Goal: Find specific page/section: Locate a particular part of the current website

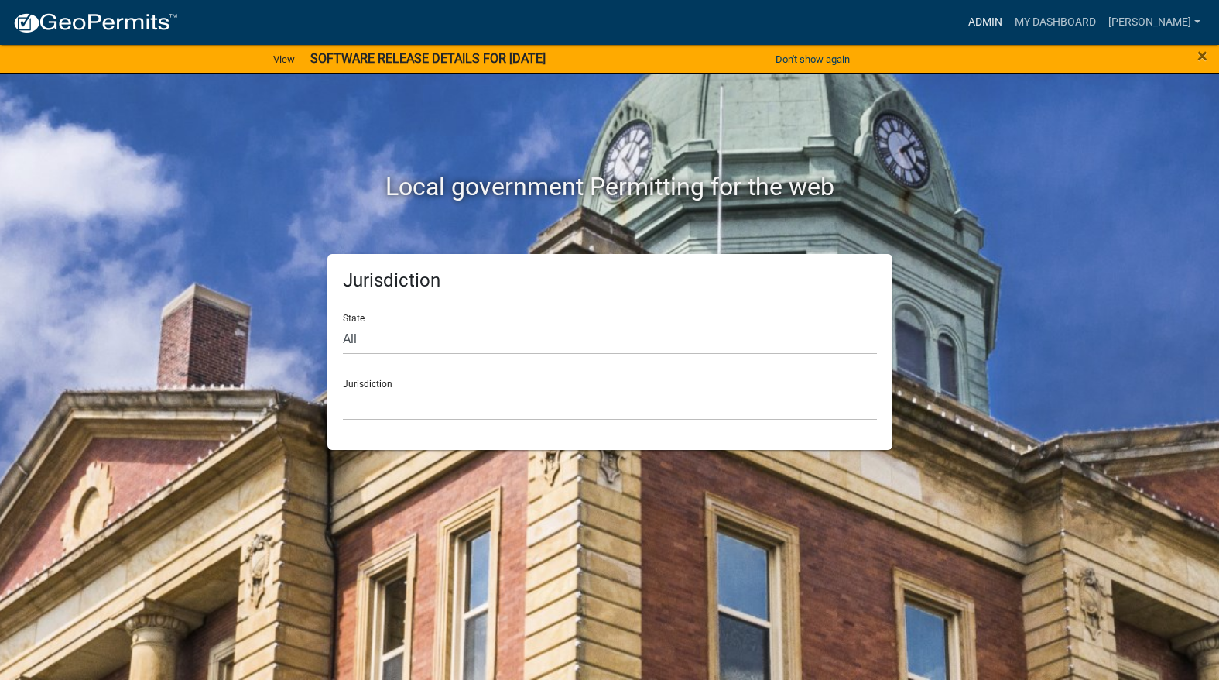
click at [1009, 18] on link "Admin" at bounding box center [985, 22] width 46 height 29
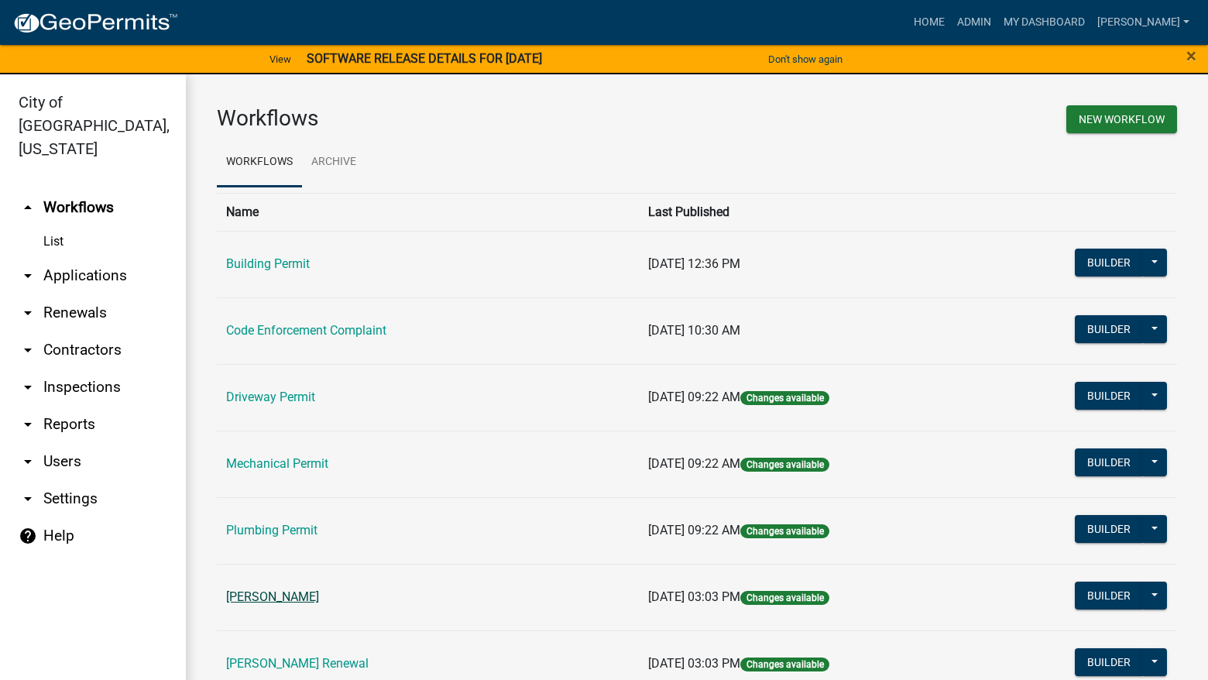
click at [251, 604] on link "[PERSON_NAME]" at bounding box center [272, 596] width 93 height 15
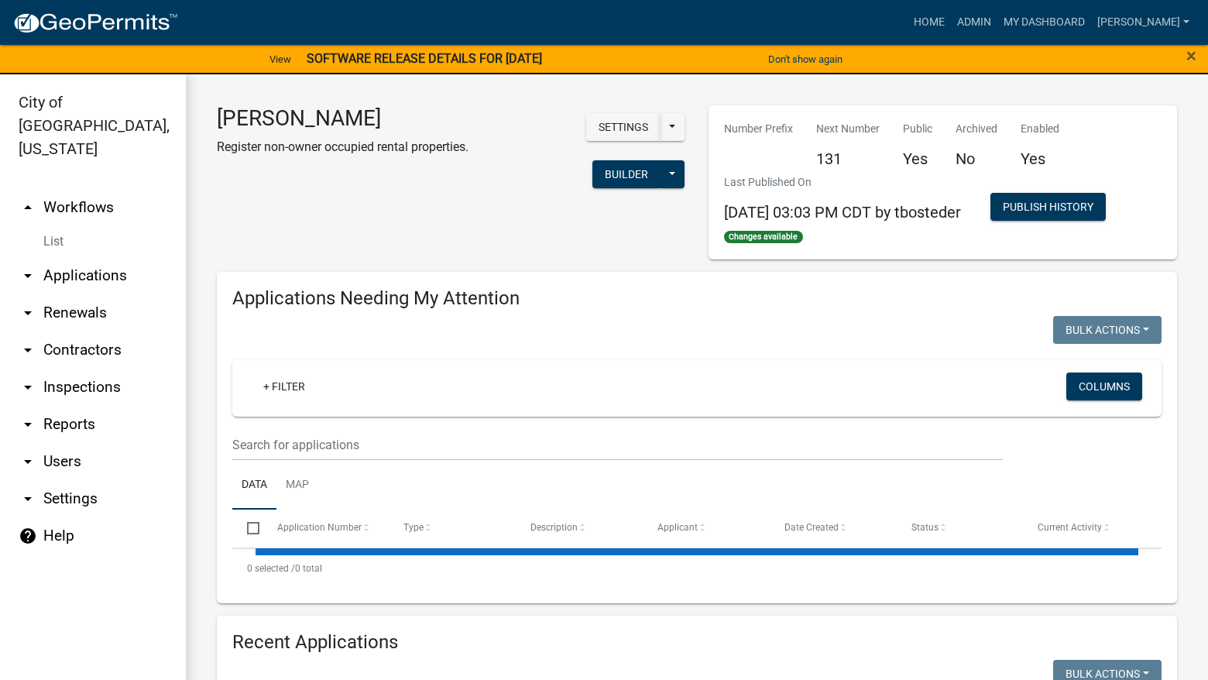
select select "3: 100"
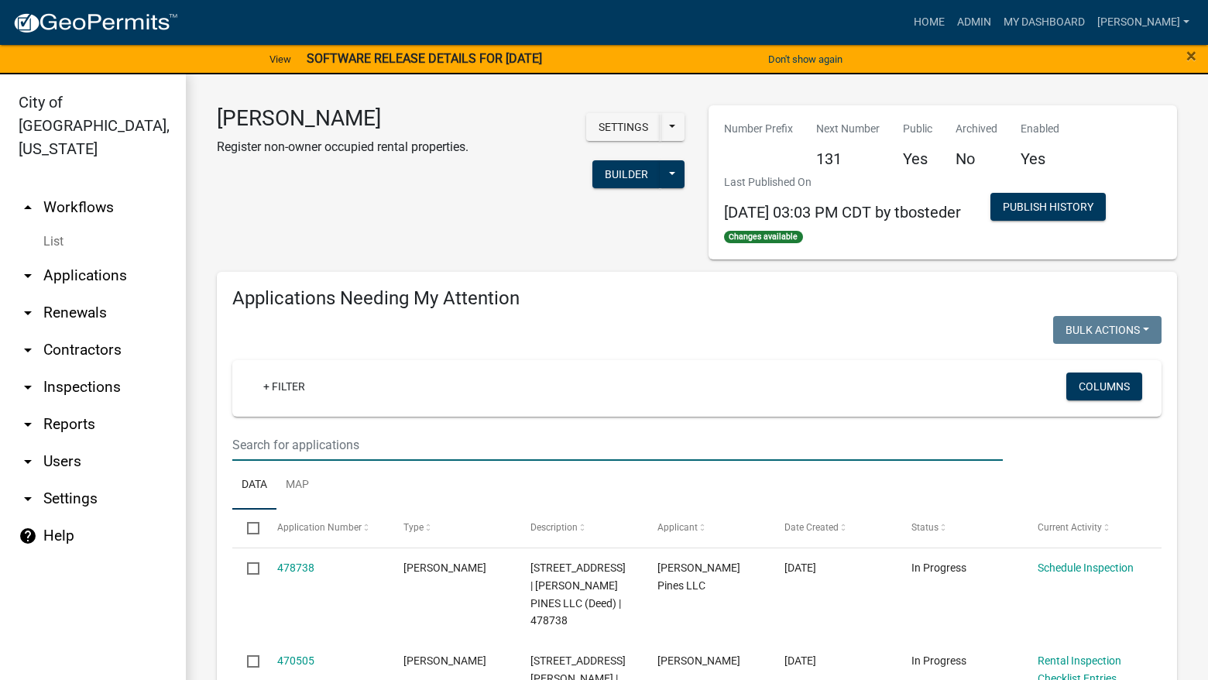
click at [357, 446] on input "text" at bounding box center [617, 445] width 770 height 32
type input "210"
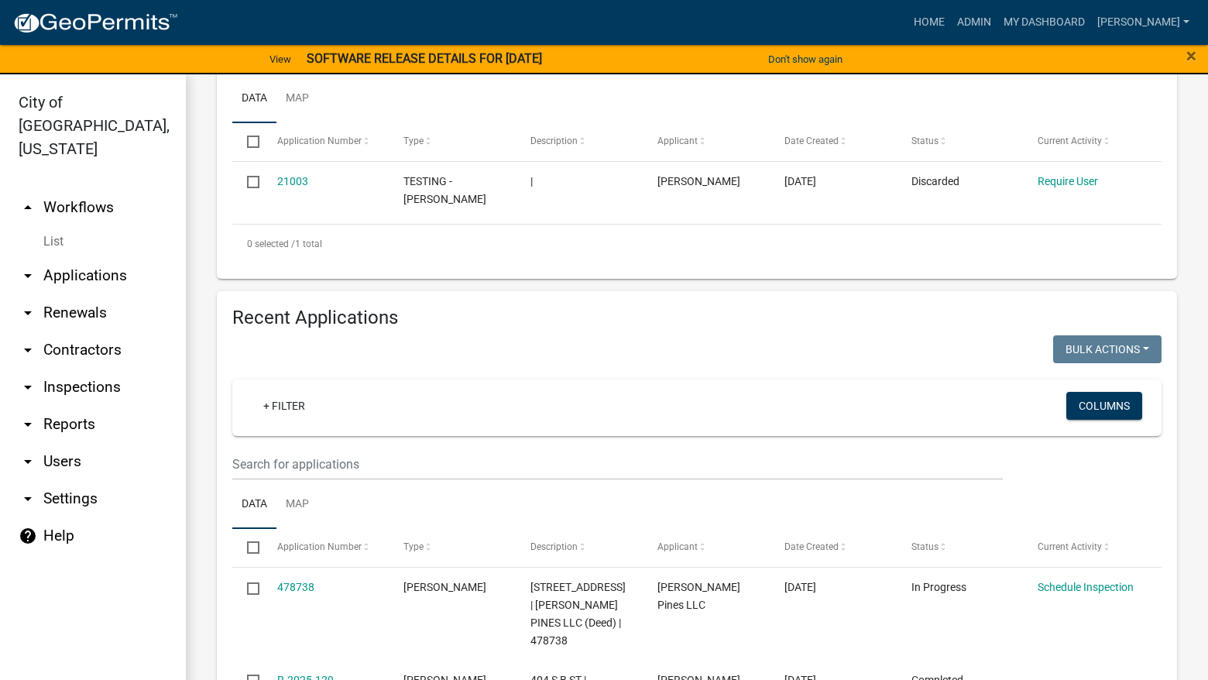
scroll to position [387, 0]
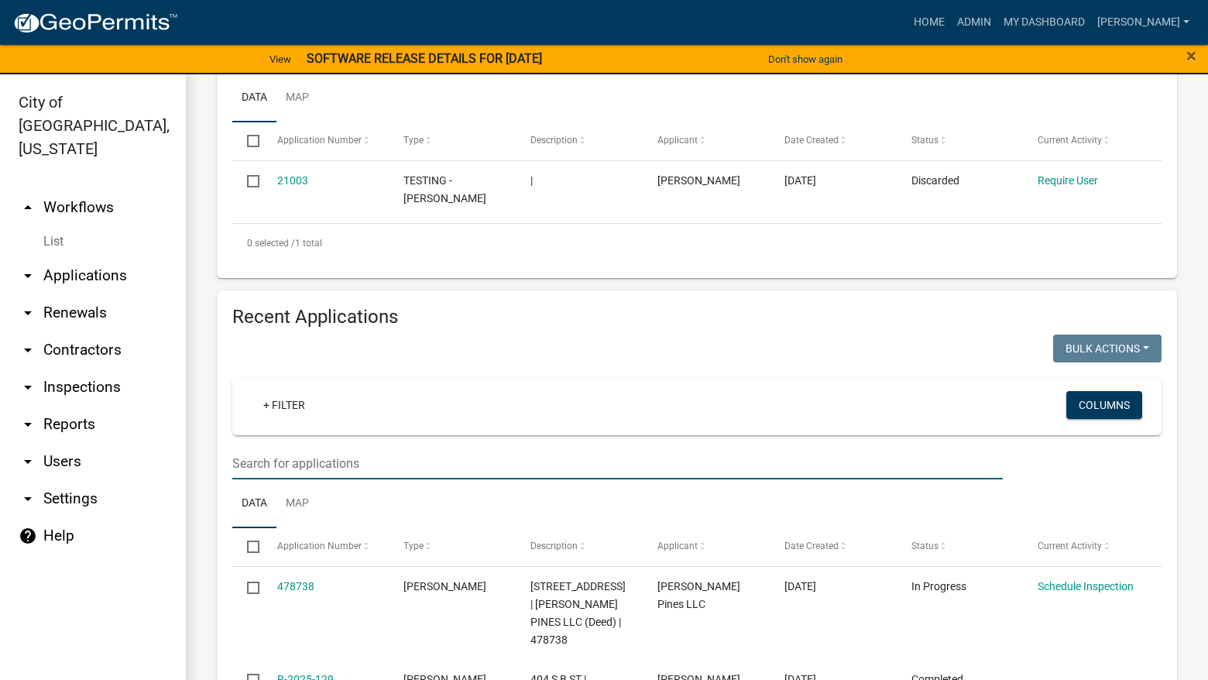
click at [384, 472] on input "text" at bounding box center [617, 463] width 770 height 32
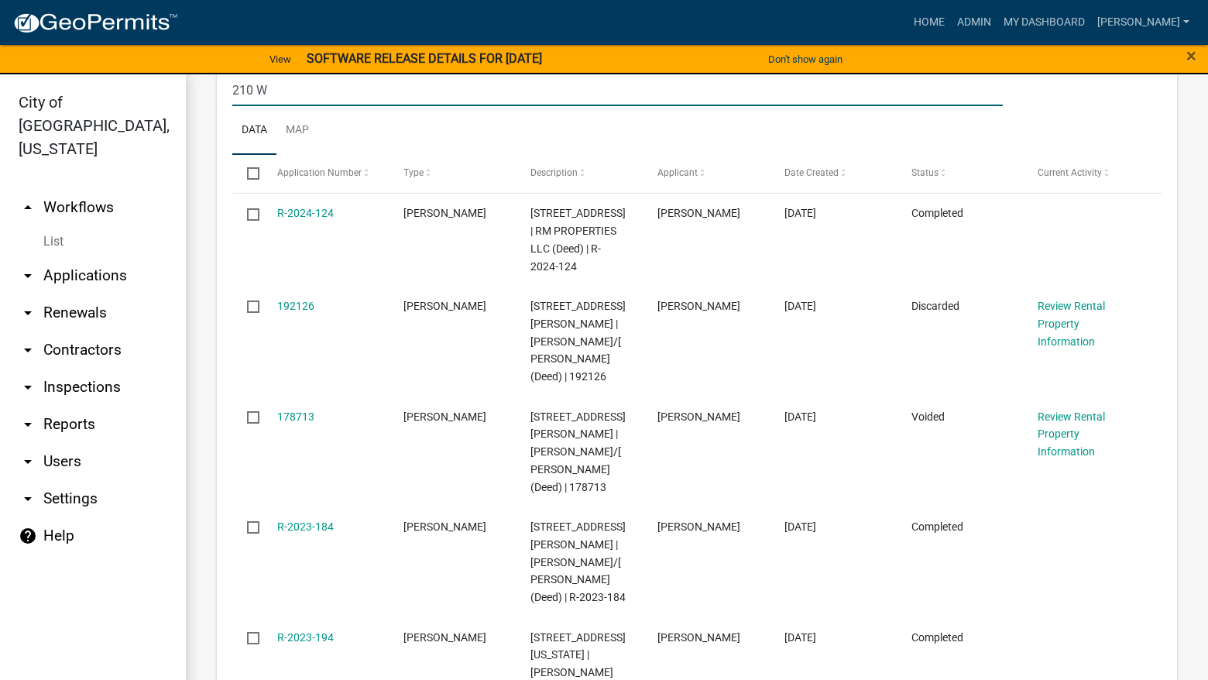
scroll to position [774, 0]
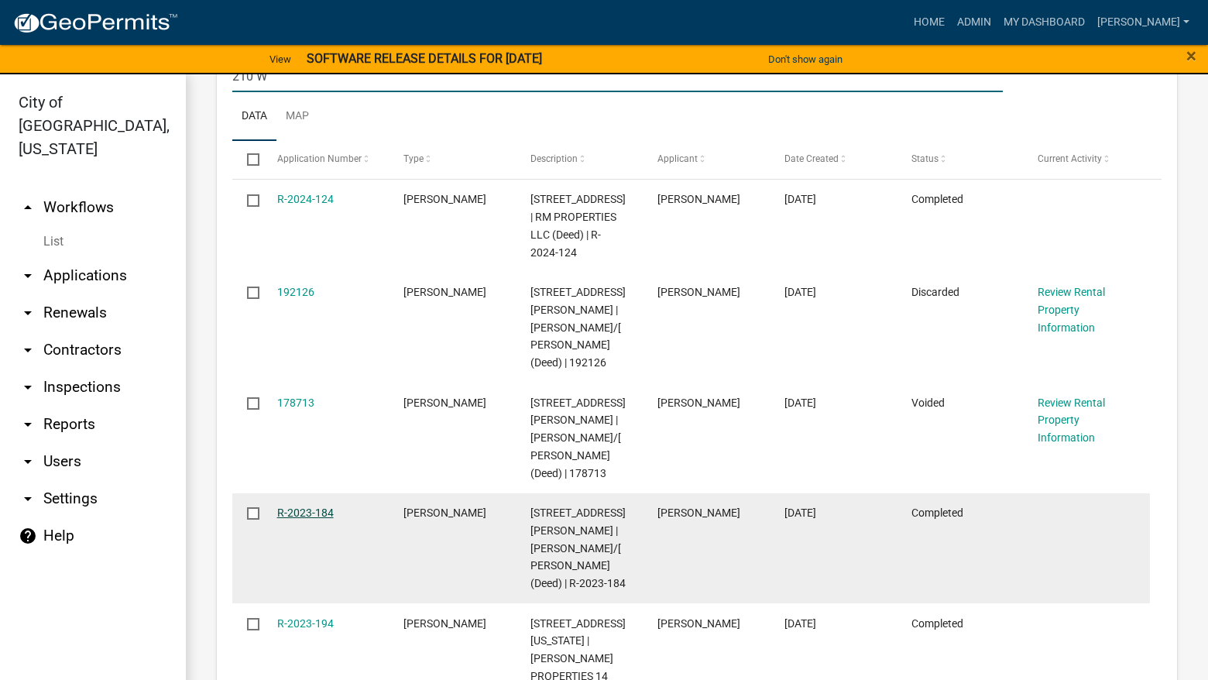
type input "210 W"
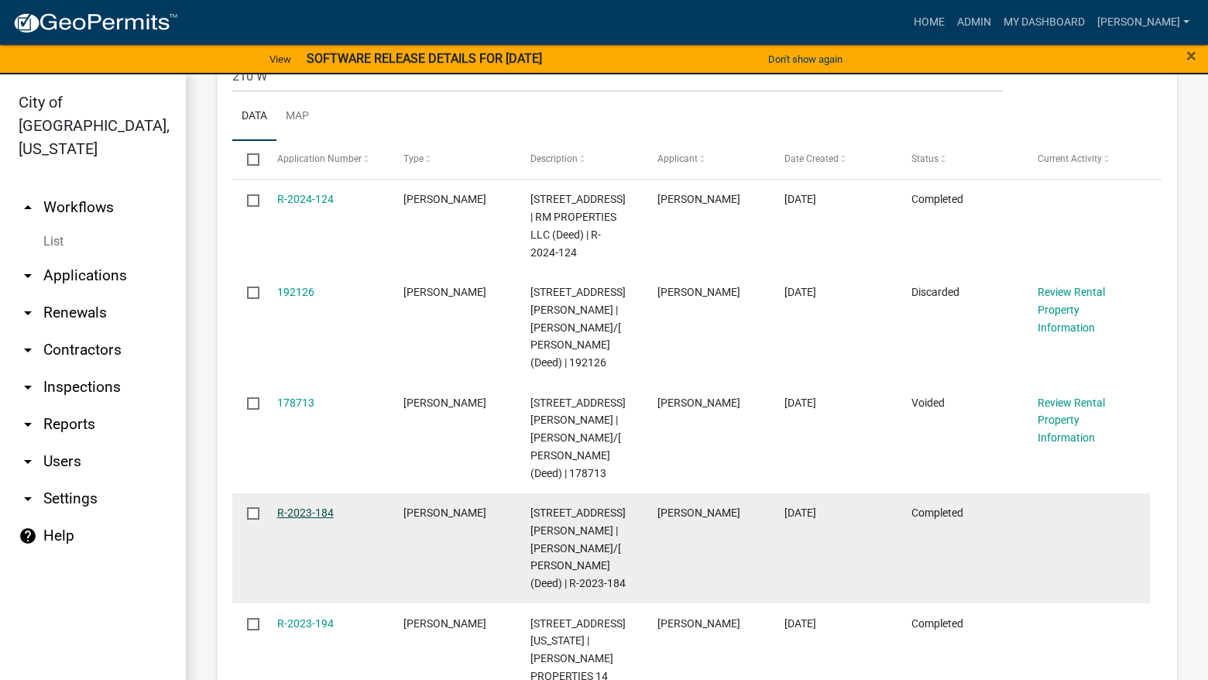
click at [310, 506] on link "R-2023-184" at bounding box center [305, 512] width 57 height 12
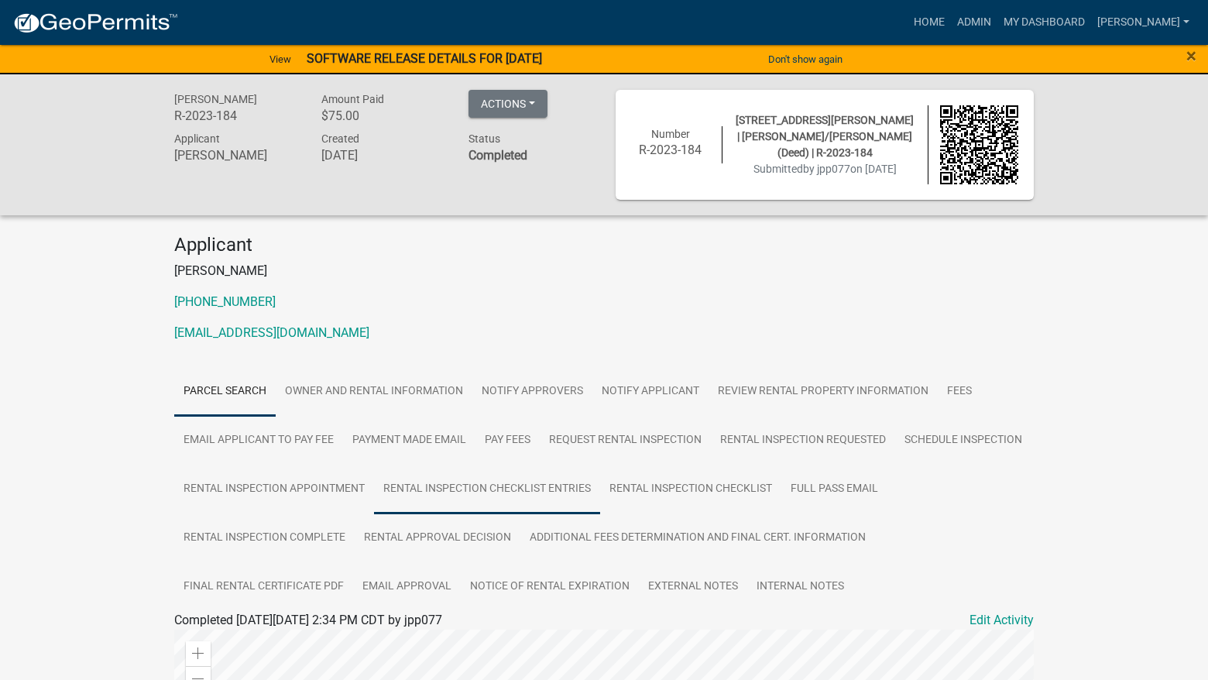
click at [538, 481] on link "Rental Inspection Checklist Entries" at bounding box center [487, 490] width 226 height 50
click at [777, 473] on link "Rental Inspection Checklist" at bounding box center [690, 490] width 181 height 50
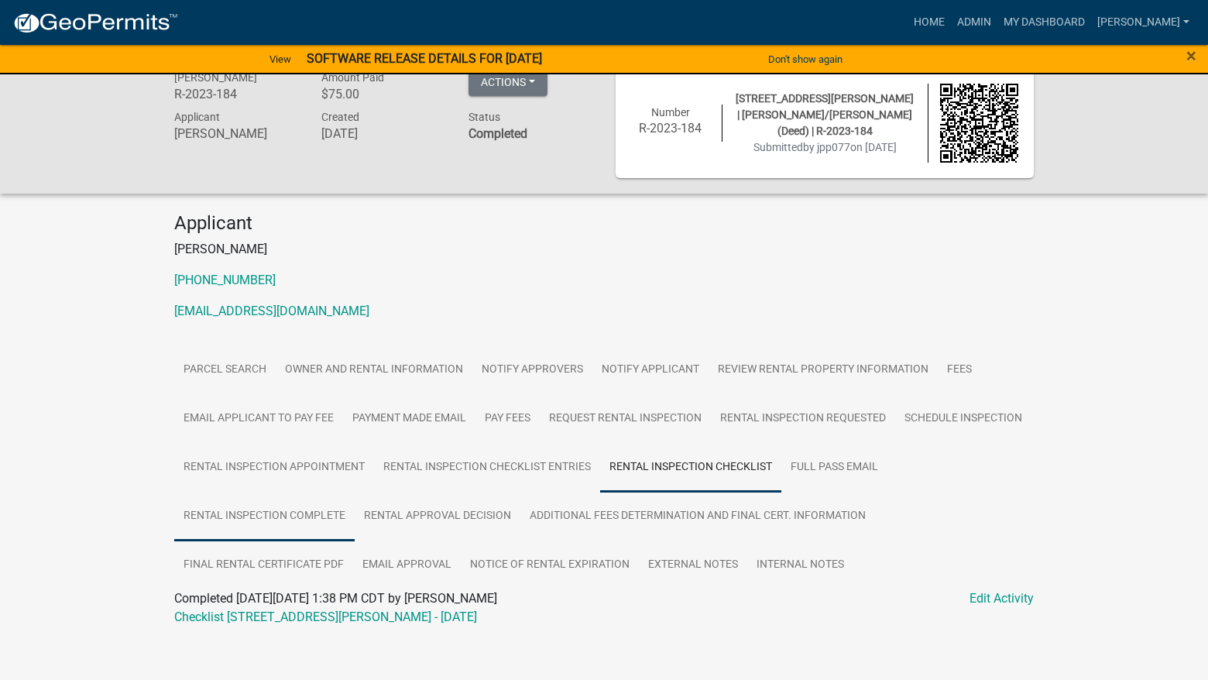
scroll to position [33, 0]
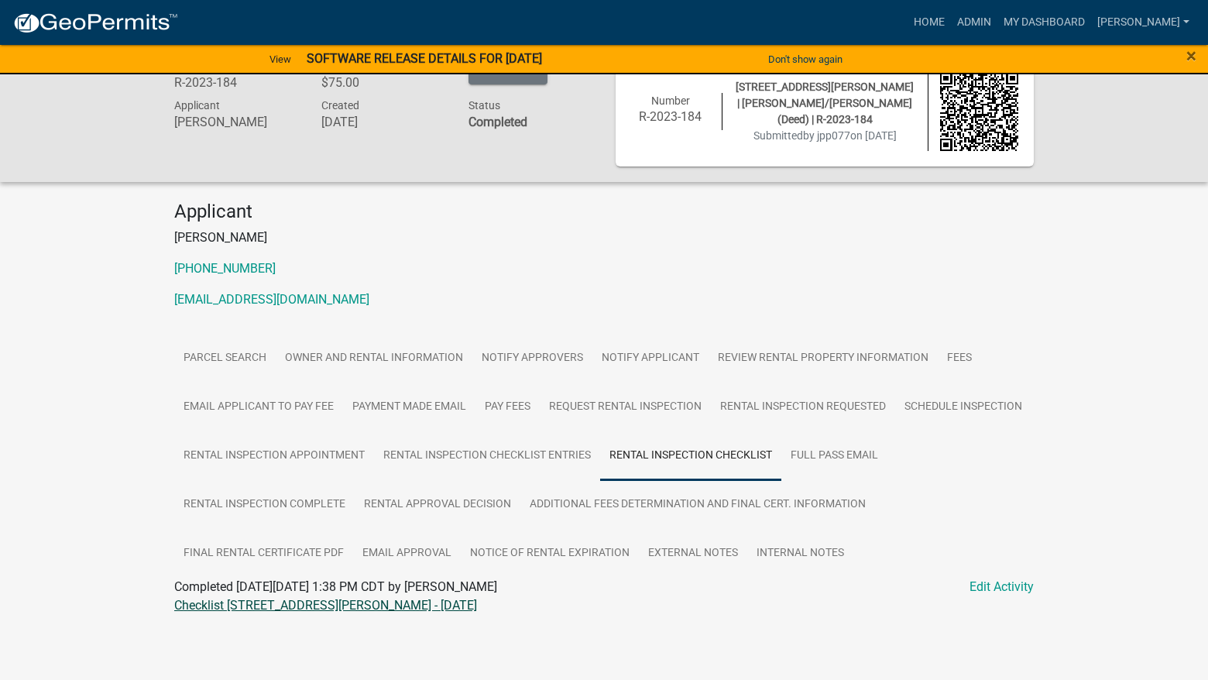
click at [310, 598] on link "Checklist [STREET_ADDRESS][PERSON_NAME] - [DATE]" at bounding box center [325, 605] width 303 height 15
